Goal: Find specific page/section: Find specific page/section

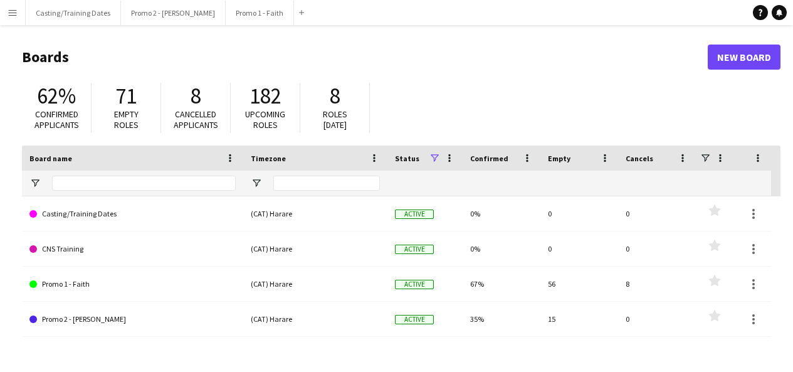
click at [12, 7] on button "Menu" at bounding box center [12, 12] width 25 height 25
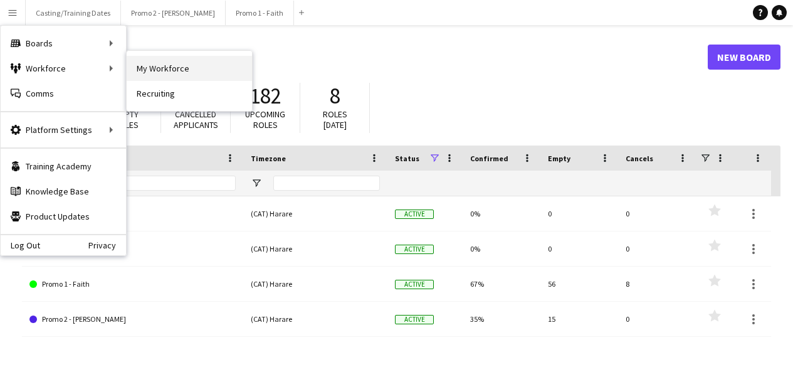
click at [147, 62] on link "My Workforce" at bounding box center [189, 68] width 125 height 25
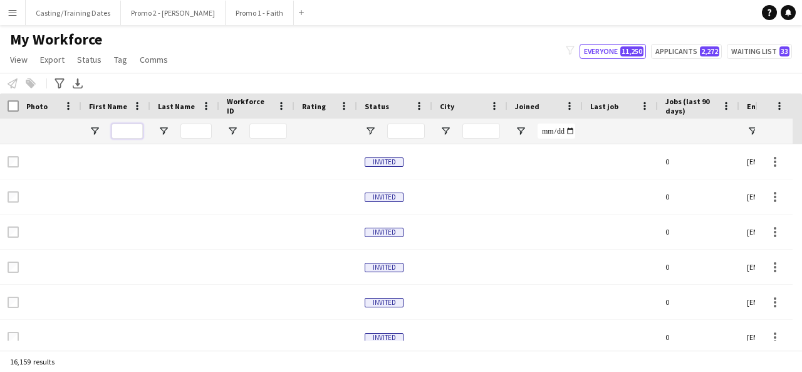
click at [136, 133] on input "First Name Filter Input" at bounding box center [127, 130] width 31 height 15
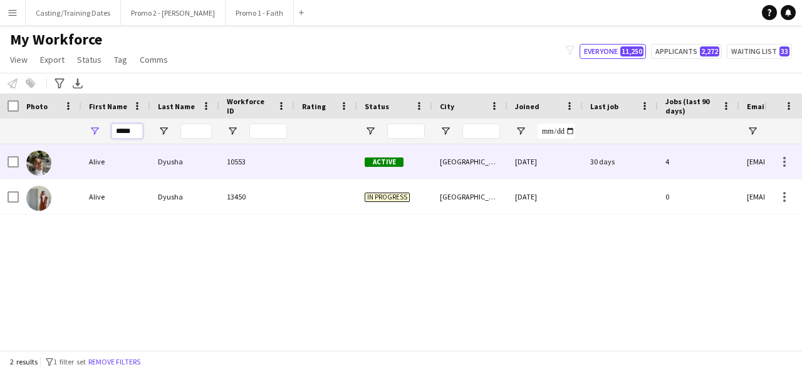
type input "*****"
click at [153, 168] on div "Dyusha" at bounding box center [184, 161] width 69 height 34
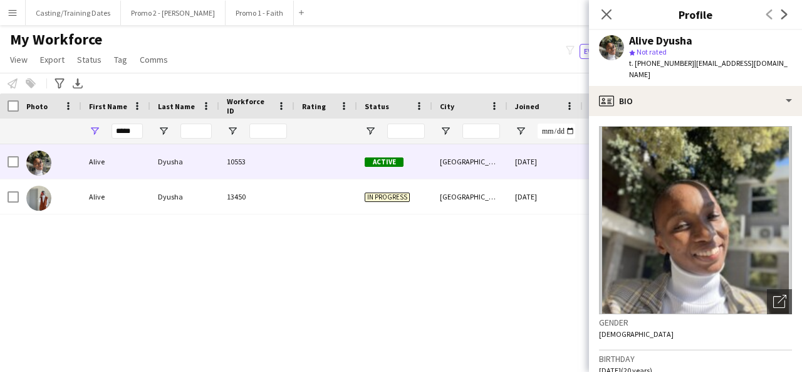
scroll to position [559, 0]
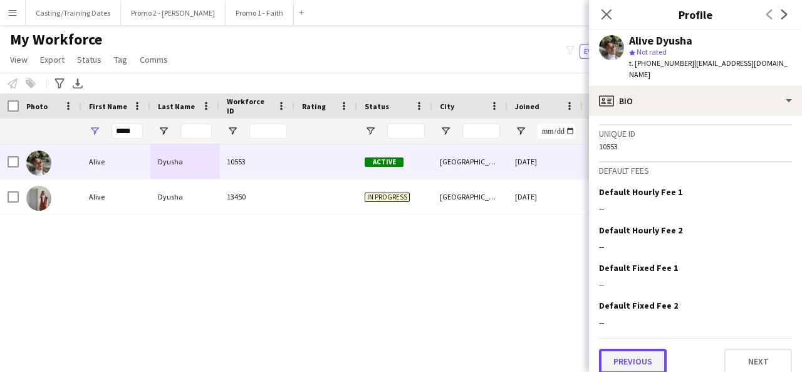
click at [632, 348] on button "Previous" at bounding box center [633, 360] width 68 height 25
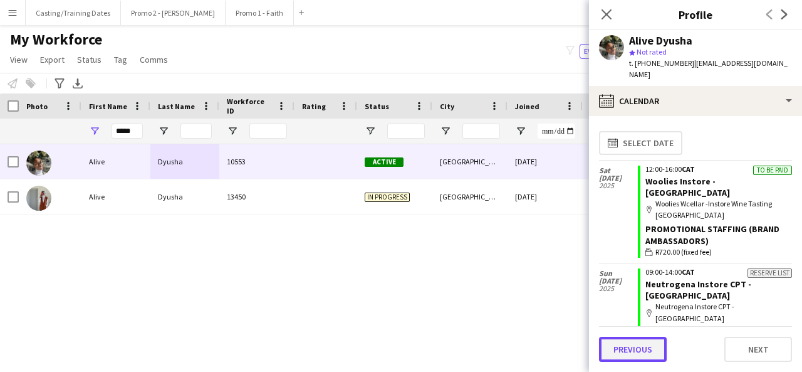
click at [646, 352] on button "Previous" at bounding box center [633, 348] width 68 height 25
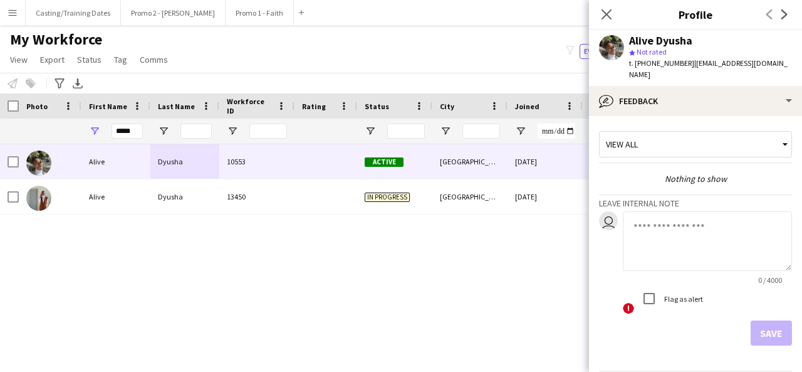
scroll to position [33, 0]
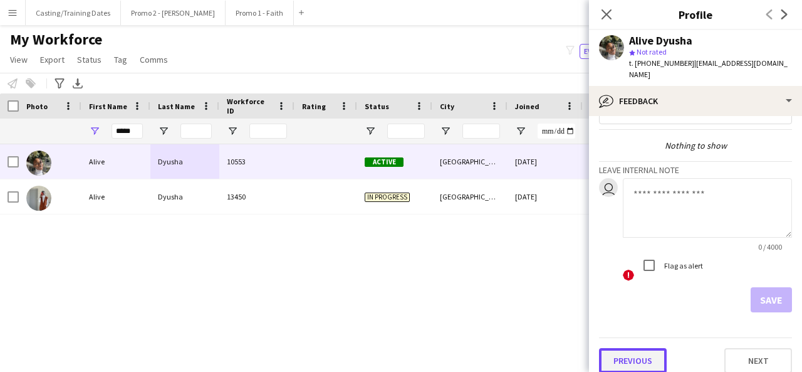
click at [642, 348] on button "Previous" at bounding box center [633, 360] width 68 height 25
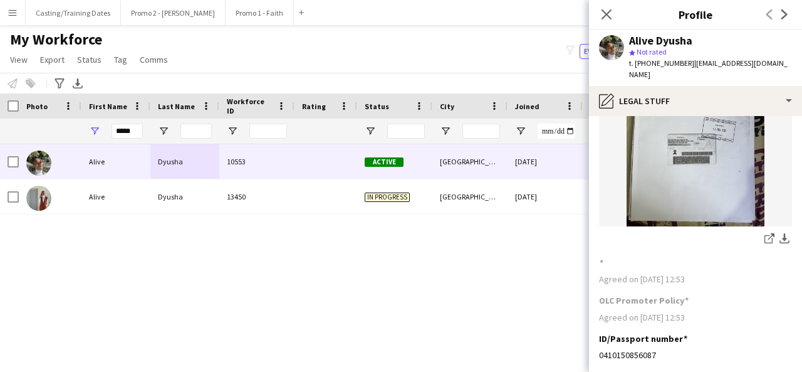
scroll to position [360, 0]
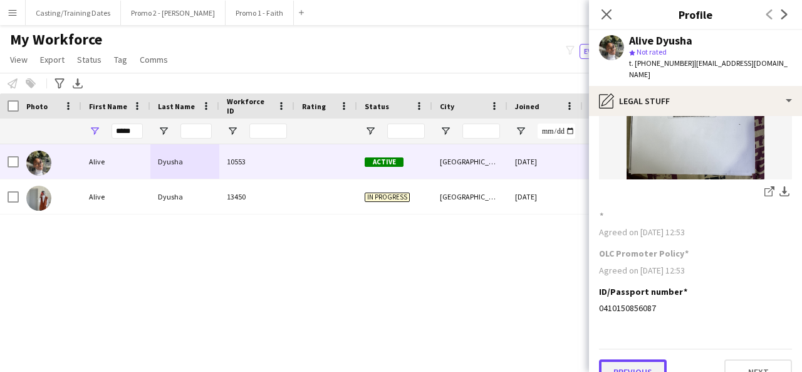
click at [640, 359] on button "Previous" at bounding box center [633, 371] width 68 height 25
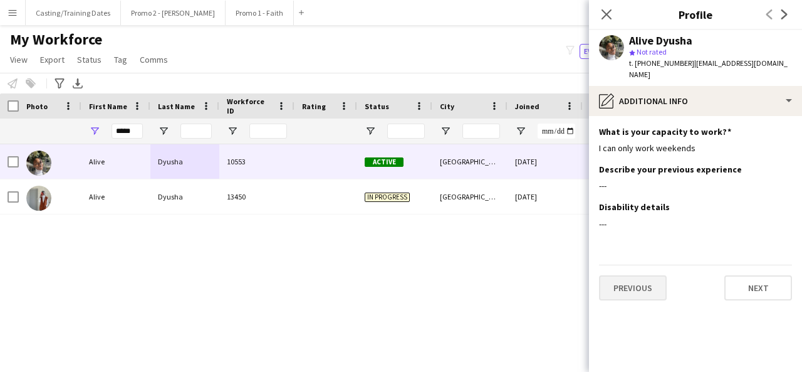
scroll to position [0, 0]
click at [627, 281] on button "Previous" at bounding box center [633, 287] width 68 height 25
